Goal: Obtain resource: Download file/media

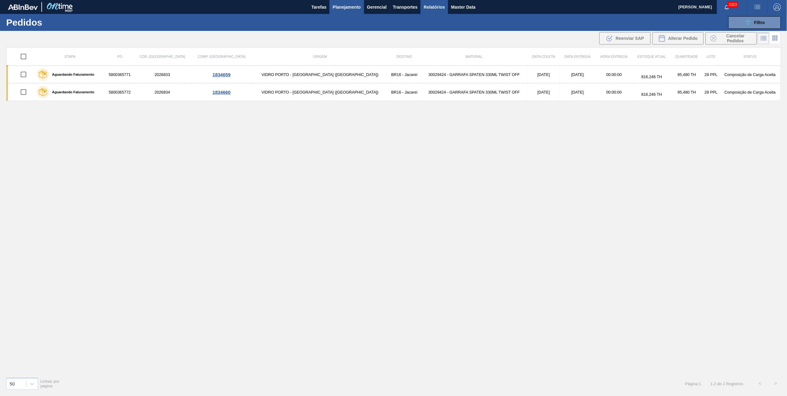
click at [435, 1] on button "Relatórios" at bounding box center [433, 7] width 27 height 14
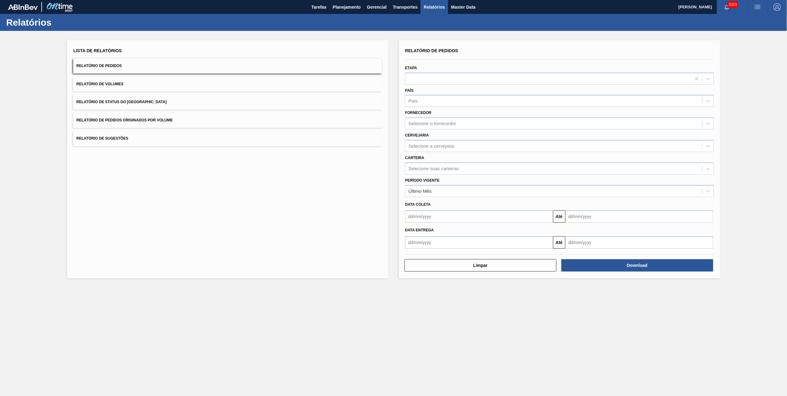
click at [133, 119] on span "Relatório de Pedidos Originados por Volume" at bounding box center [124, 120] width 96 height 4
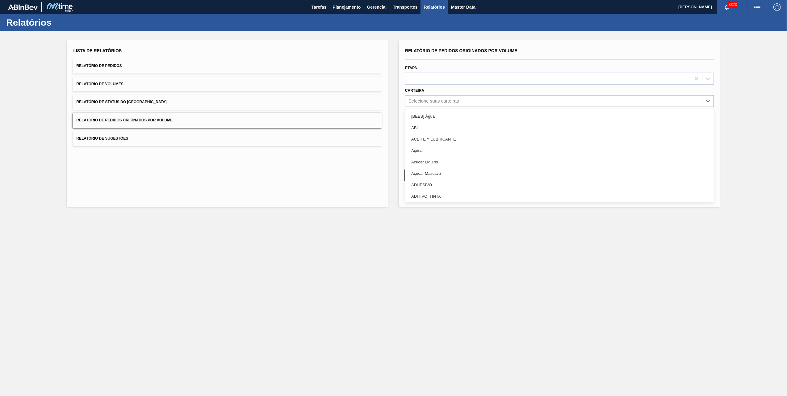
click at [439, 102] on div "Selecione suas carteiras" at bounding box center [433, 100] width 50 height 5
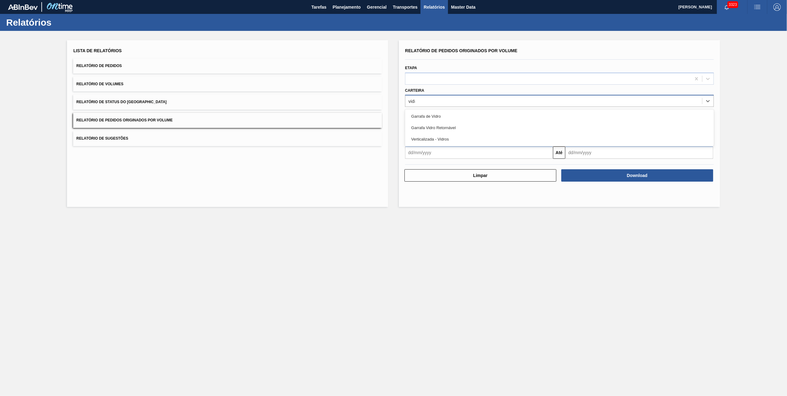
type input "vidro"
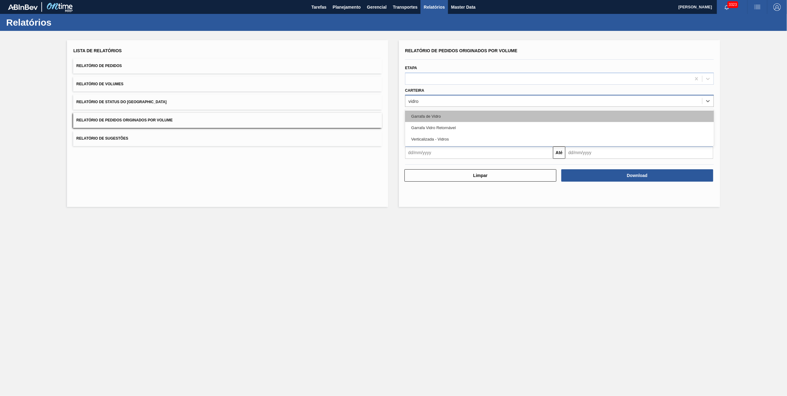
click at [432, 113] on div "Garrafa de Vidro" at bounding box center [559, 116] width 309 height 11
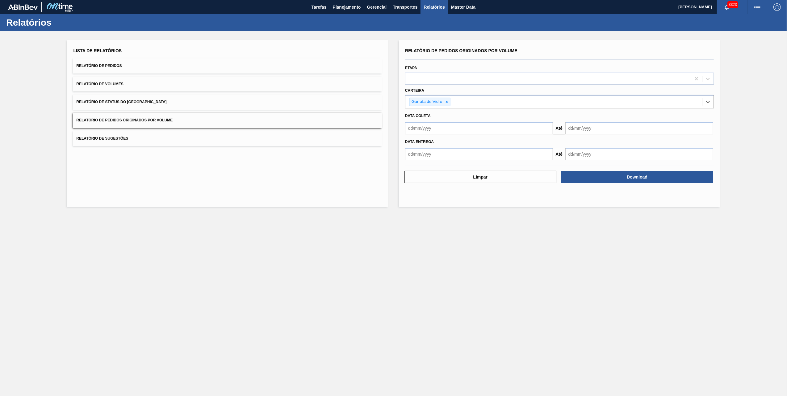
click at [443, 126] on input "text" at bounding box center [479, 128] width 148 height 12
click at [425, 159] on div "1" at bounding box center [422, 163] width 8 height 8
type input "[DATE]"
click at [560, 130] on input "text" at bounding box center [639, 128] width 148 height 12
click at [560, 182] on div "16" at bounding box center [592, 183] width 8 height 8
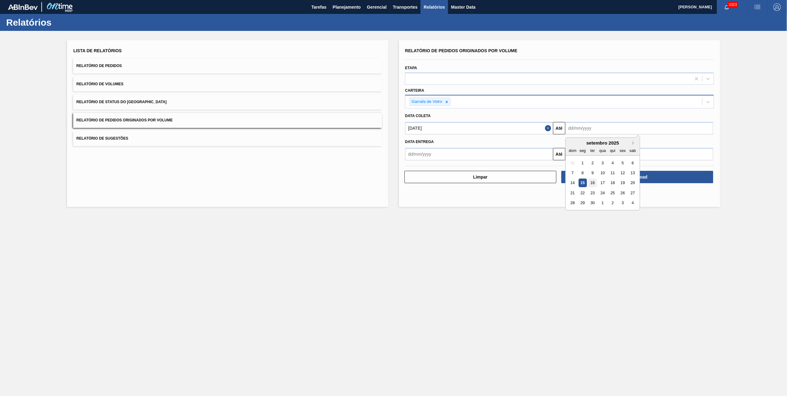
type input "[DATE]"
click at [560, 183] on div "Download" at bounding box center [637, 177] width 157 height 14
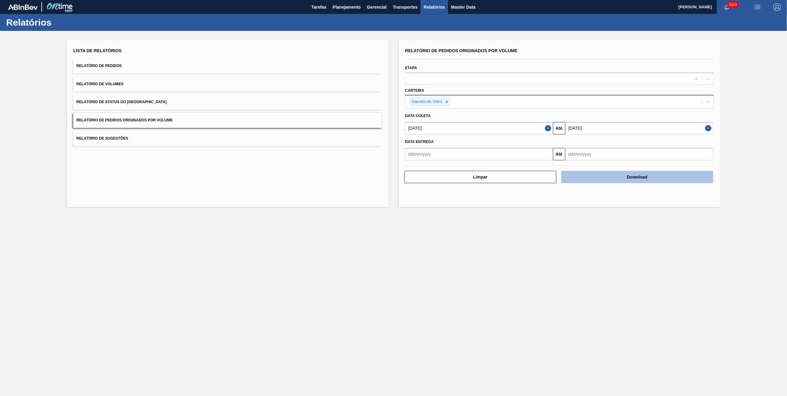
click at [560, 176] on button "Download" at bounding box center [637, 177] width 152 height 12
click at [251, 346] on main "Tarefas Planejamento Gerencial Transportes Relatórios Master Data [PERSON_NAME]…" at bounding box center [393, 198] width 787 height 396
